Goal: Information Seeking & Learning: Find specific page/section

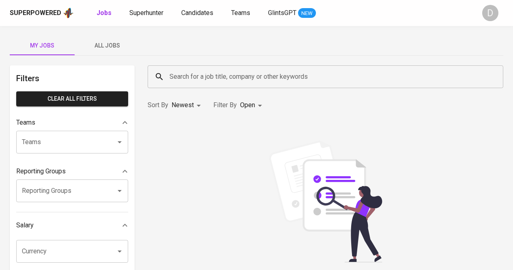
click at [255, 81] on input "Search for a job title, company or other keywords" at bounding box center [328, 76] width 320 height 15
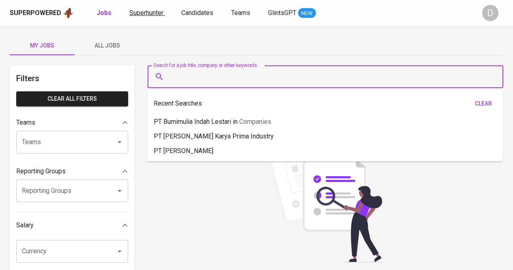
click at [145, 15] on span "Superhunter" at bounding box center [146, 13] width 34 height 8
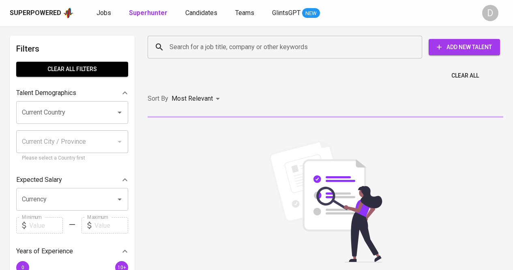
click at [277, 52] on input "Search for a job title, company or other keywords" at bounding box center [287, 46] width 239 height 15
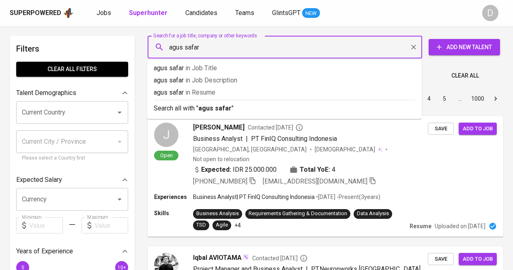
type input "agus safari"
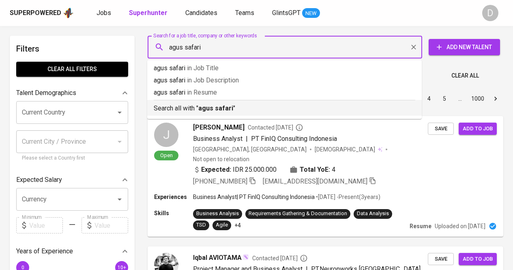
click at [287, 111] on p "Search all with " agus safari "" at bounding box center [285, 108] width 262 height 10
click at [246, 107] on div "Sort By Most Relevant MOST_RELEVANT 1 2 3 4 5 … 1000" at bounding box center [326, 98] width 366 height 25
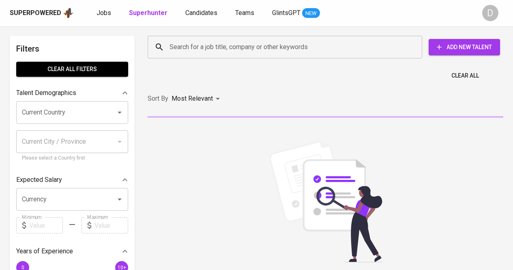
click at [211, 44] on input "Search for a job title, company or other keywords" at bounding box center [287, 46] width 239 height 15
click at [267, 49] on input "Search for a job title, company or other keywords" at bounding box center [287, 46] width 239 height 15
click at [262, 41] on input "Search for a job title, company or other keywords" at bounding box center [287, 46] width 239 height 15
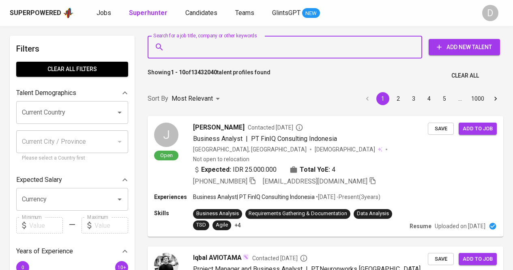
paste input "PT Mulford Indonesia"
type input "PT Mulford Indonesia"
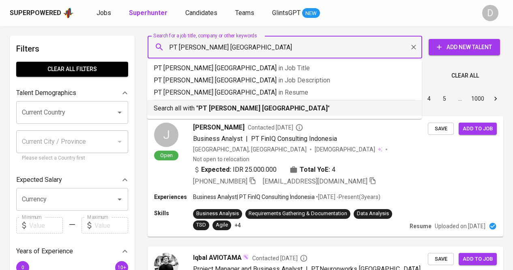
click at [269, 106] on p "Search all with " PT Mulford Indonesia "" at bounding box center [285, 108] width 262 height 10
click at [272, 108] on div "Sort By Most Relevant MOST_RELEVANT 1 2 3 4 5 … 1000" at bounding box center [326, 98] width 366 height 25
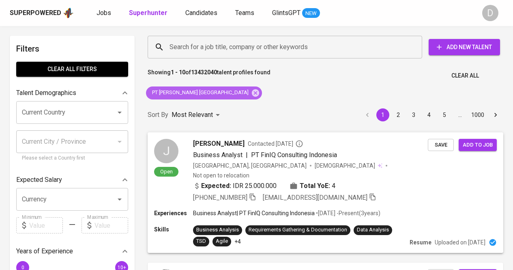
click at [182, 93] on span "PT Mulford Indonesia" at bounding box center [200, 93] width 108 height 8
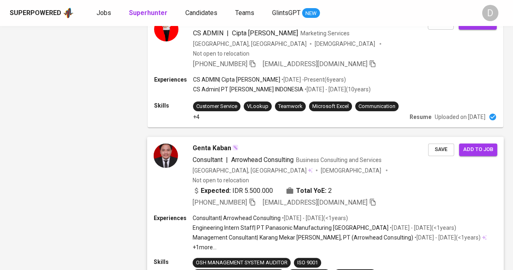
scroll to position [1326, 0]
